Goal: Task Accomplishment & Management: Complete application form

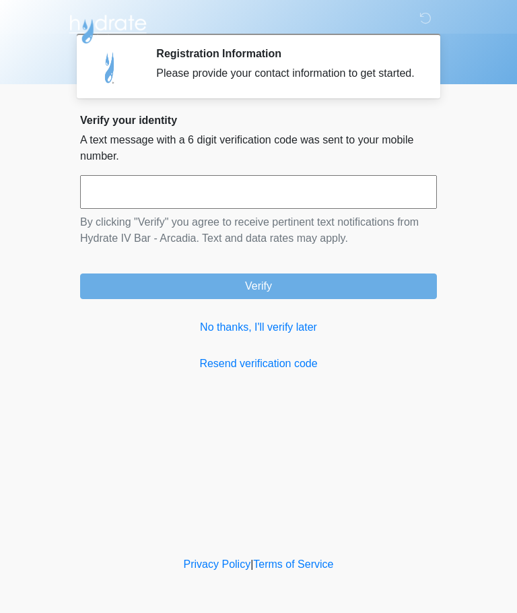
click at [313, 335] on link "No thanks, I'll verify later" at bounding box center [258, 327] width 357 height 16
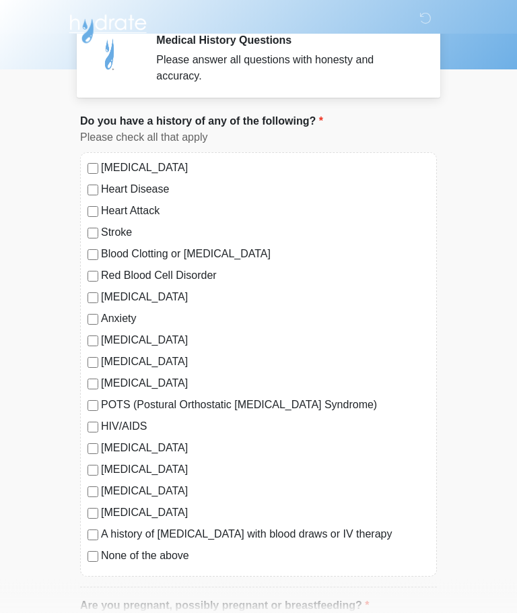
scroll to position [15, 0]
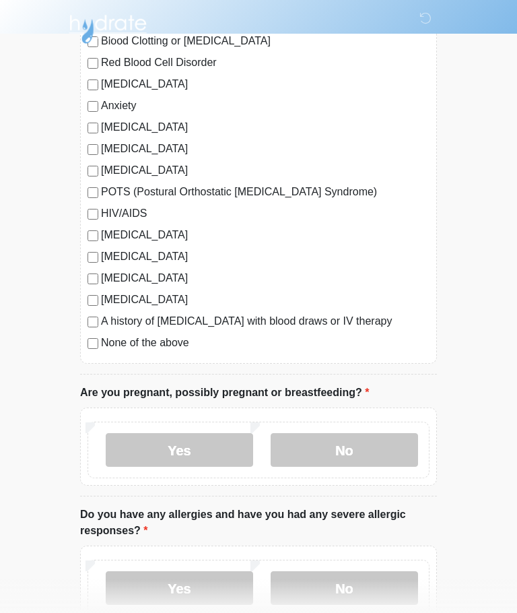
click at [366, 451] on label "No" at bounding box center [344, 450] width 147 height 34
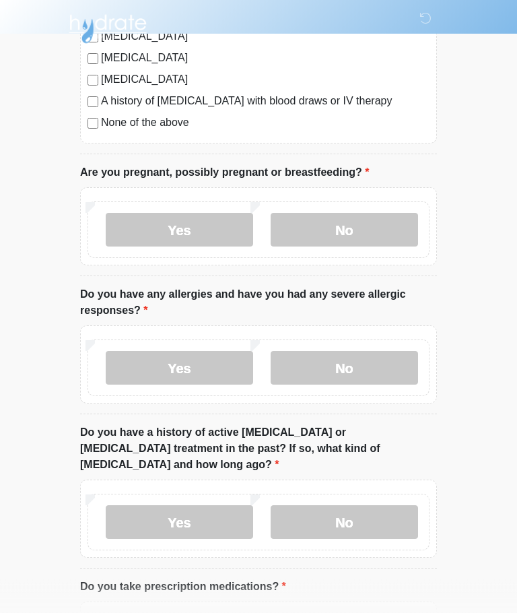
scroll to position [448, 0]
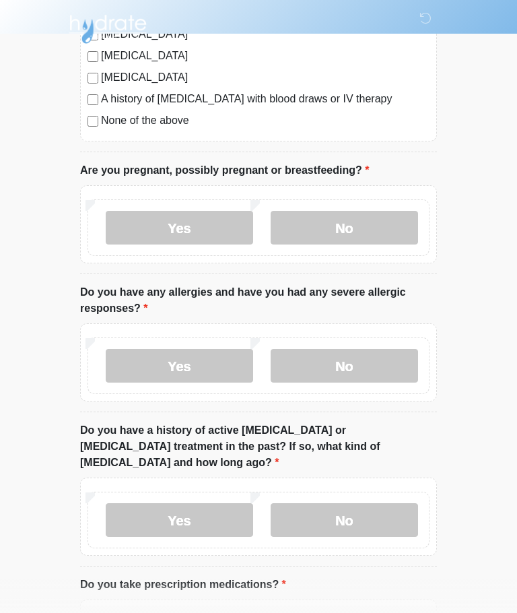
click at [407, 368] on label "No" at bounding box center [344, 366] width 147 height 34
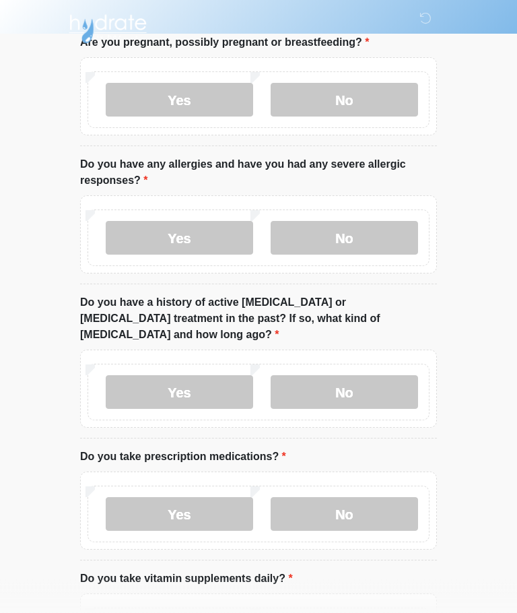
scroll to position [591, 0]
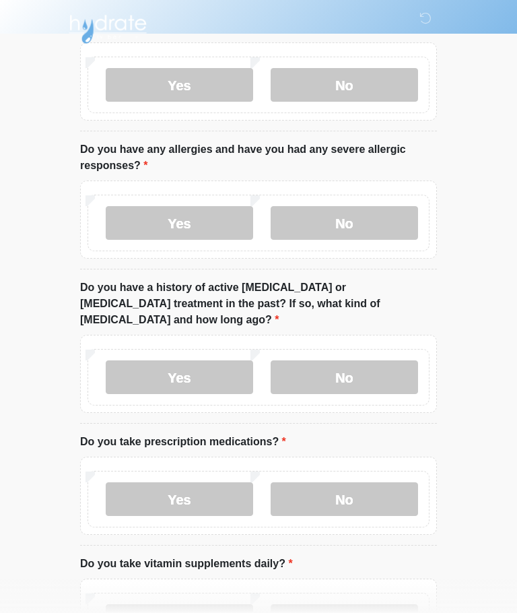
click at [398, 366] on label "No" at bounding box center [344, 377] width 147 height 34
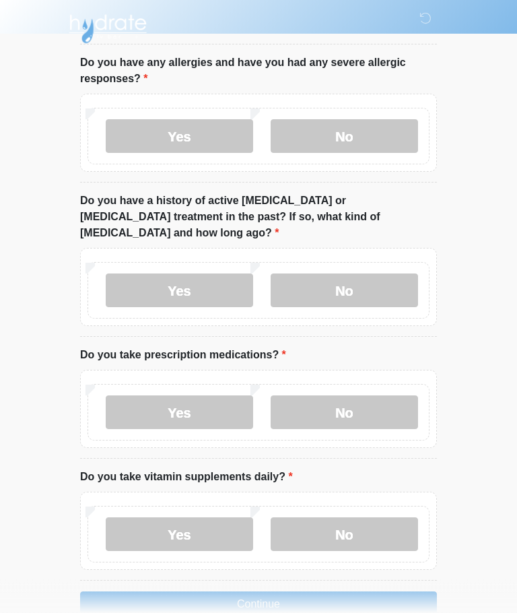
click at [383, 404] on label "No" at bounding box center [344, 413] width 147 height 34
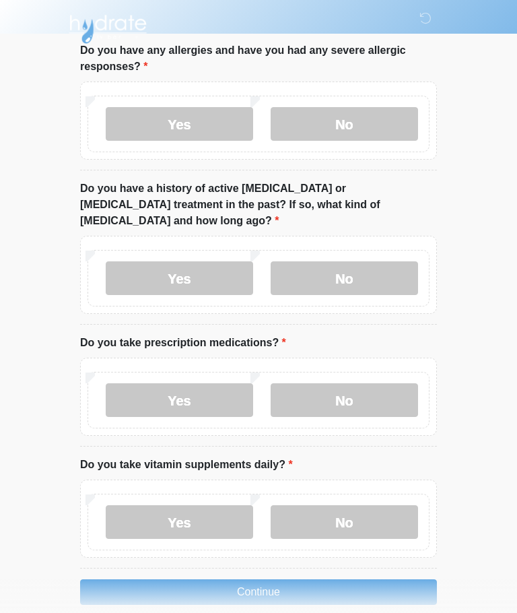
click at [358, 506] on label "No" at bounding box center [344, 522] width 147 height 34
click at [338, 582] on button "Continue" at bounding box center [258, 592] width 357 height 26
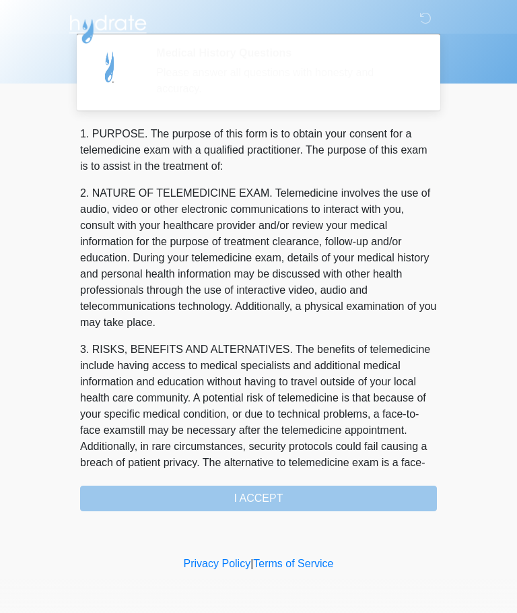
scroll to position [0, 0]
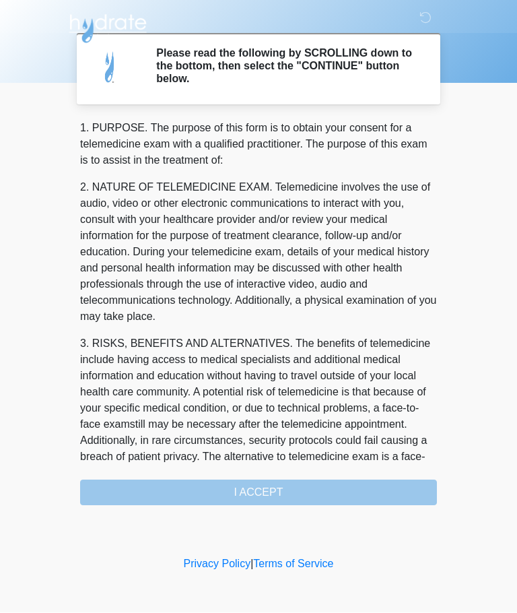
click at [334, 491] on div "1. PURPOSE. The purpose of this form is to obtain your consent for a telemedici…" at bounding box center [258, 313] width 357 height 385
click at [264, 491] on div "1. PURPOSE. The purpose of this form is to obtain your consent for a telemedici…" at bounding box center [258, 313] width 357 height 385
click at [162, 504] on div "1. PURPOSE. The purpose of this form is to obtain your consent for a telemedici…" at bounding box center [258, 313] width 357 height 385
click at [184, 489] on div "1. PURPOSE. The purpose of this form is to obtain your consent for a telemedici…" at bounding box center [258, 313] width 357 height 385
click at [163, 425] on p "3. RISKS, BENEFITS AND ALTERNATIVES. The benefits of telemedicine include havin…" at bounding box center [258, 408] width 357 height 145
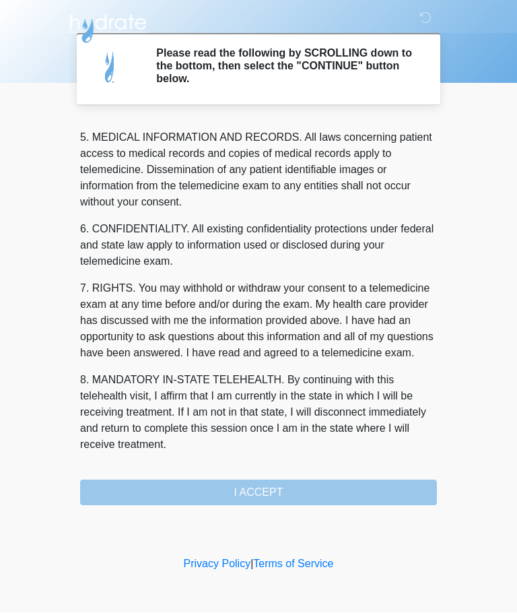
scroll to position [438, 0]
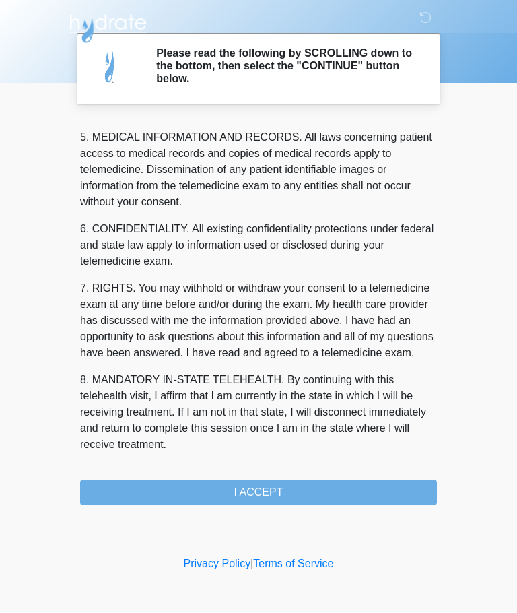
click at [296, 494] on button "I ACCEPT" at bounding box center [258, 493] width 357 height 26
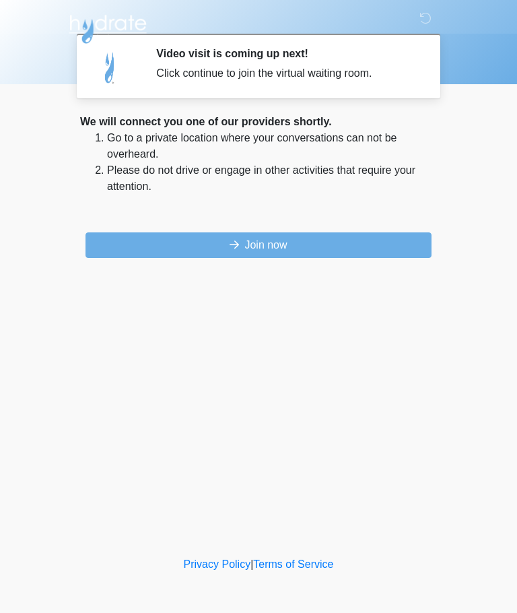
click at [376, 250] on button "Join now" at bounding box center [259, 245] width 346 height 26
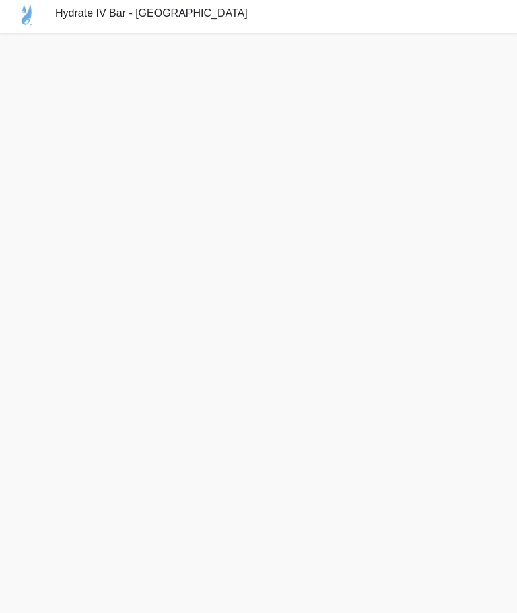
scroll to position [15, 0]
